Goal: Task Accomplishment & Management: Manage account settings

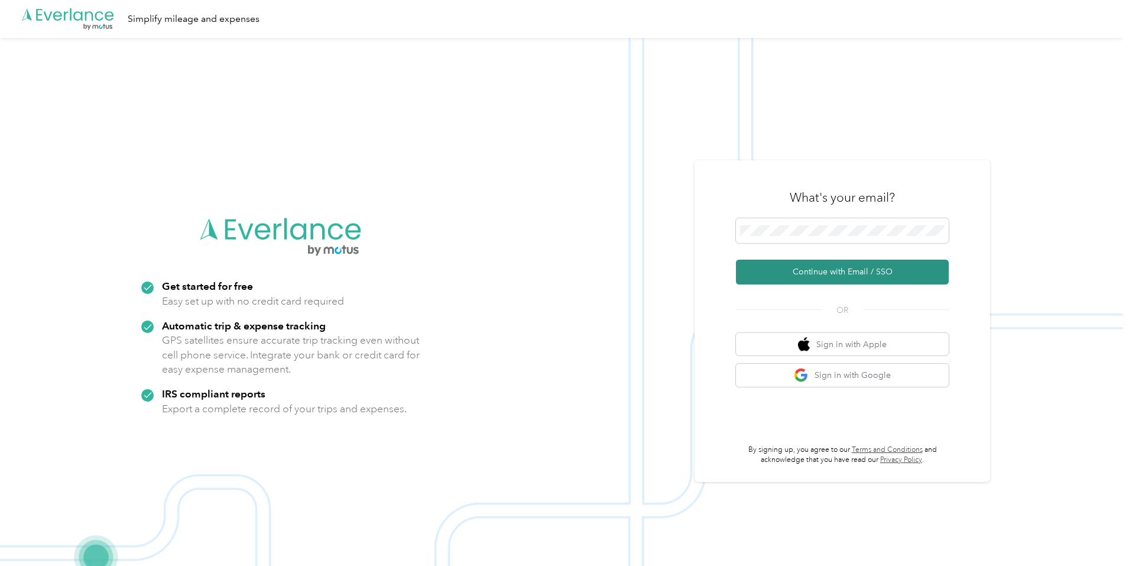
click at [894, 275] on button "Continue with Email / SSO" at bounding box center [842, 271] width 213 height 25
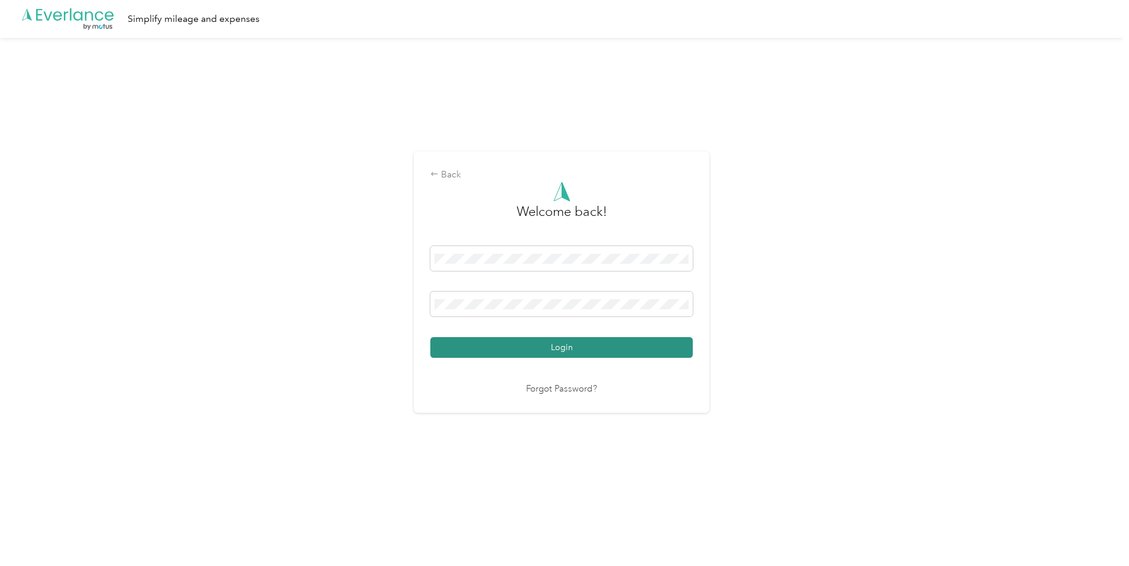
click at [596, 351] on button "Login" at bounding box center [561, 347] width 262 height 21
